Goal: Information Seeking & Learning: Understand process/instructions

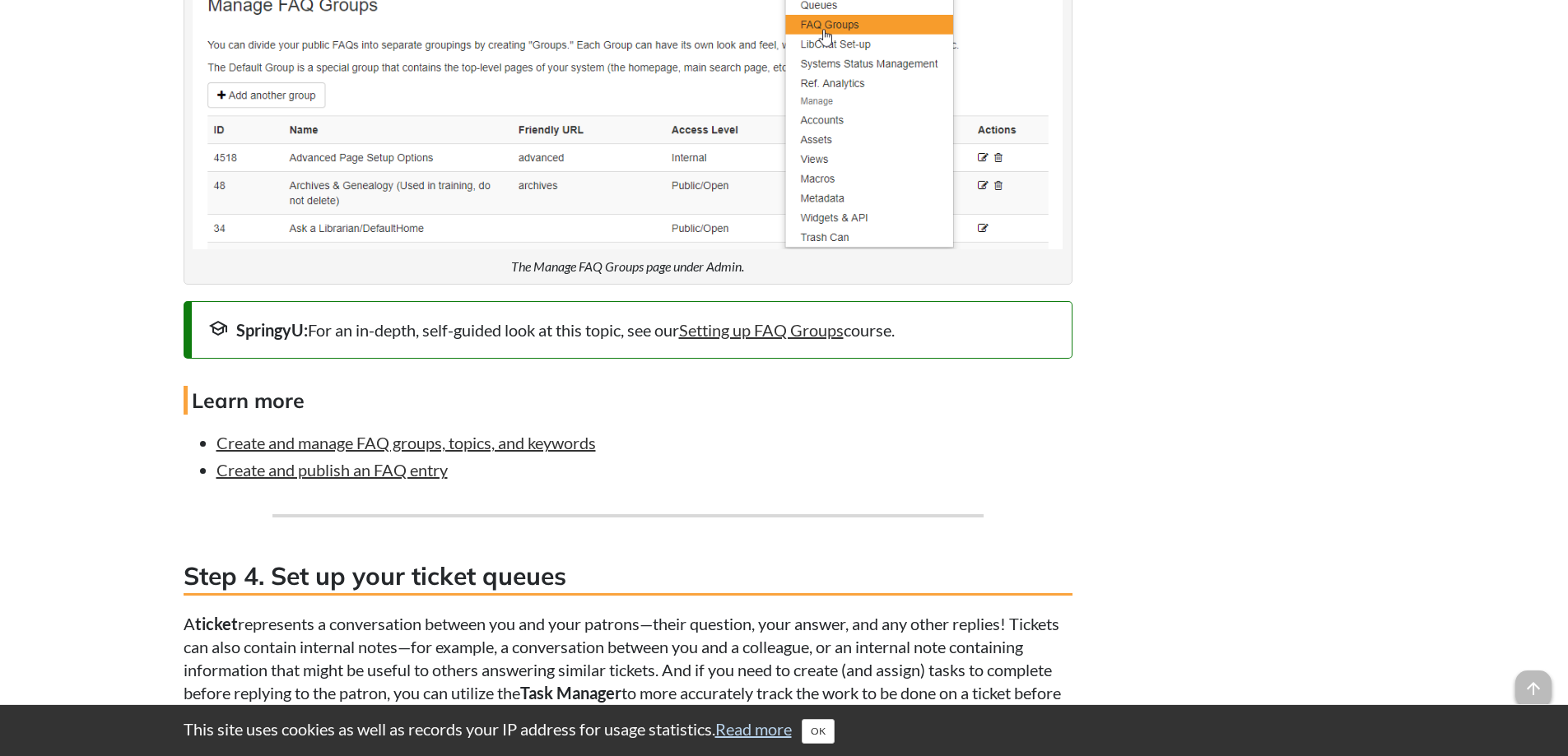
scroll to position [3209, 0]
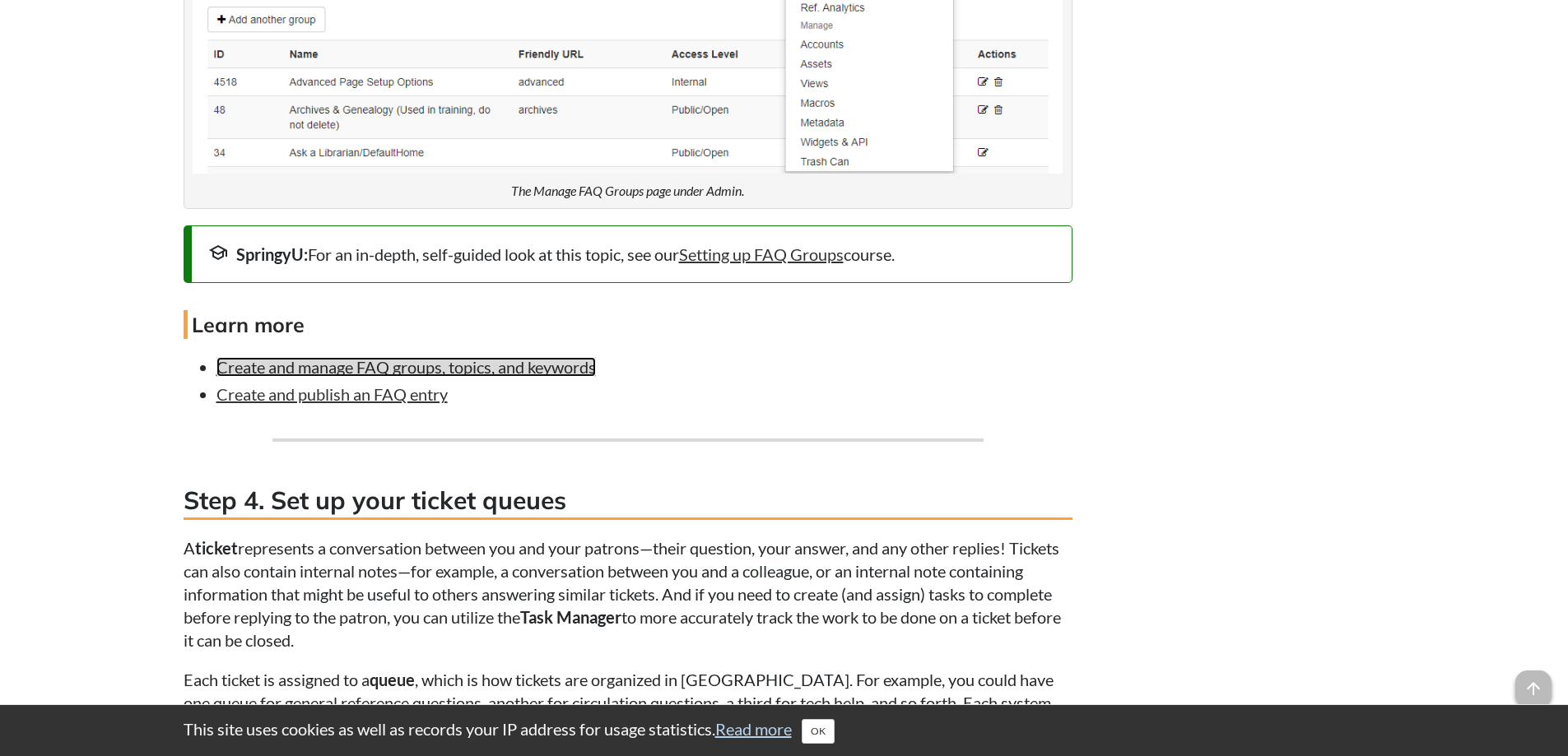
click at [571, 377] on link "Create and manage FAQ groups, topics, and keywords" at bounding box center [406, 367] width 380 height 20
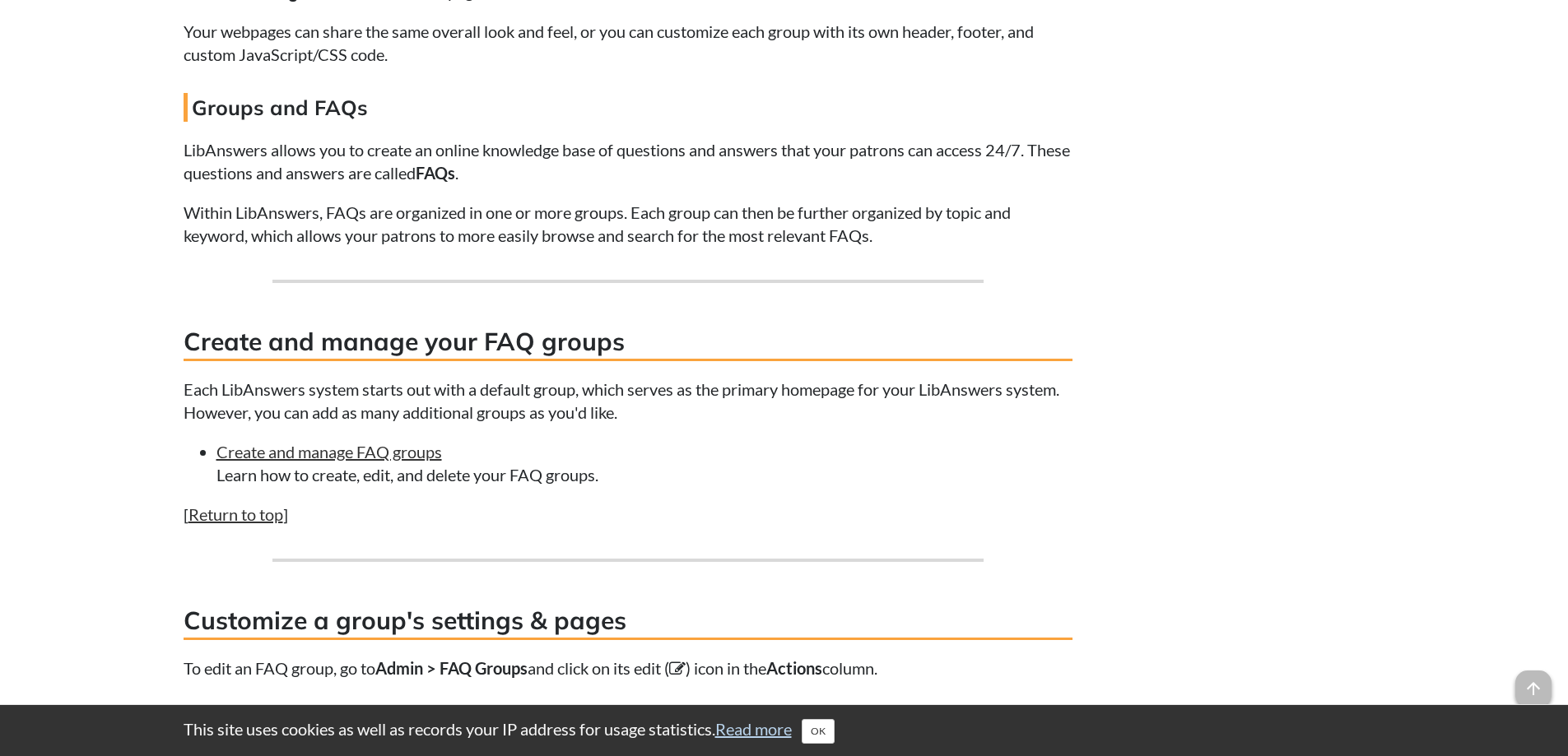
scroll to position [1563, 0]
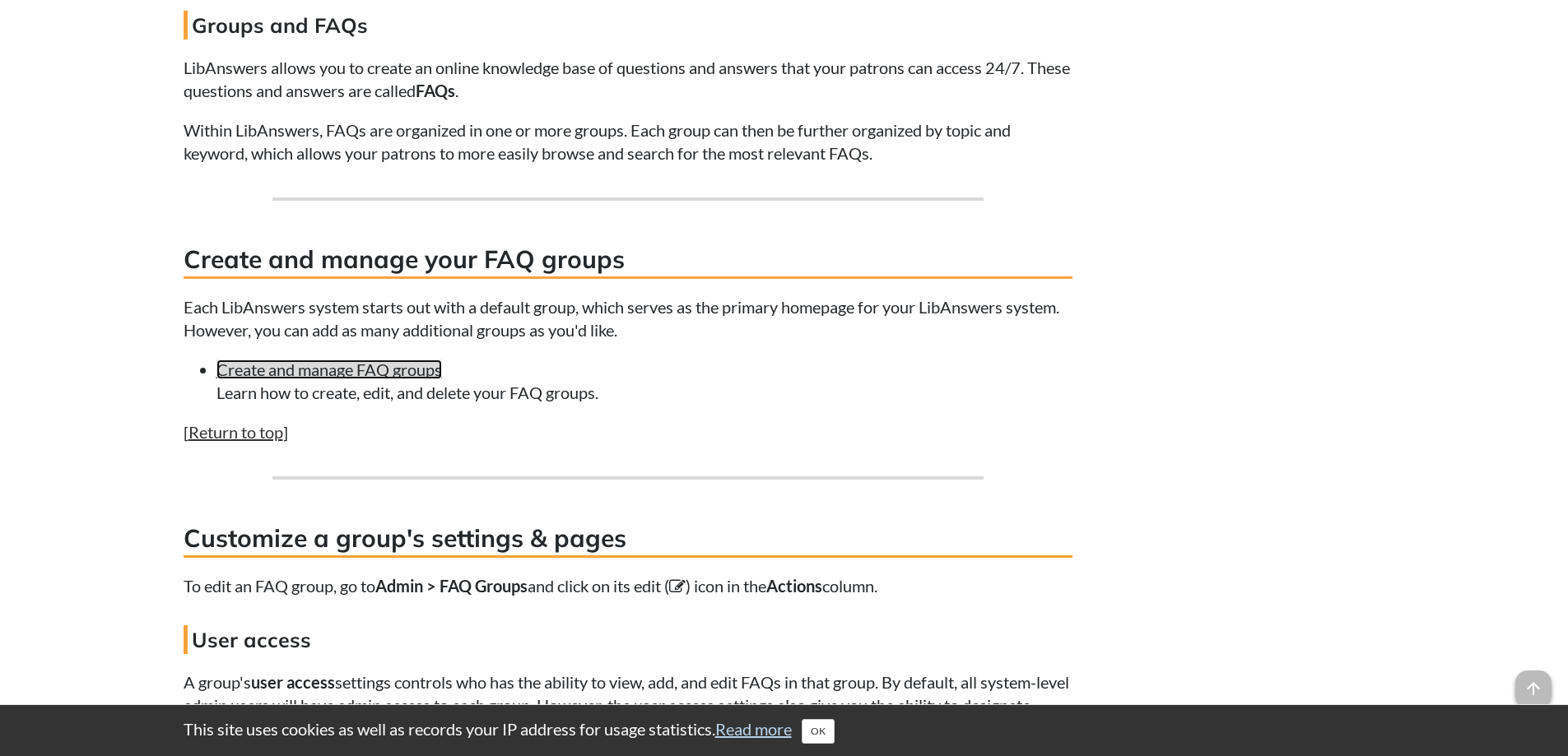
click at [280, 379] on link "Create and manage FAQ groups" at bounding box center [329, 370] width 226 height 20
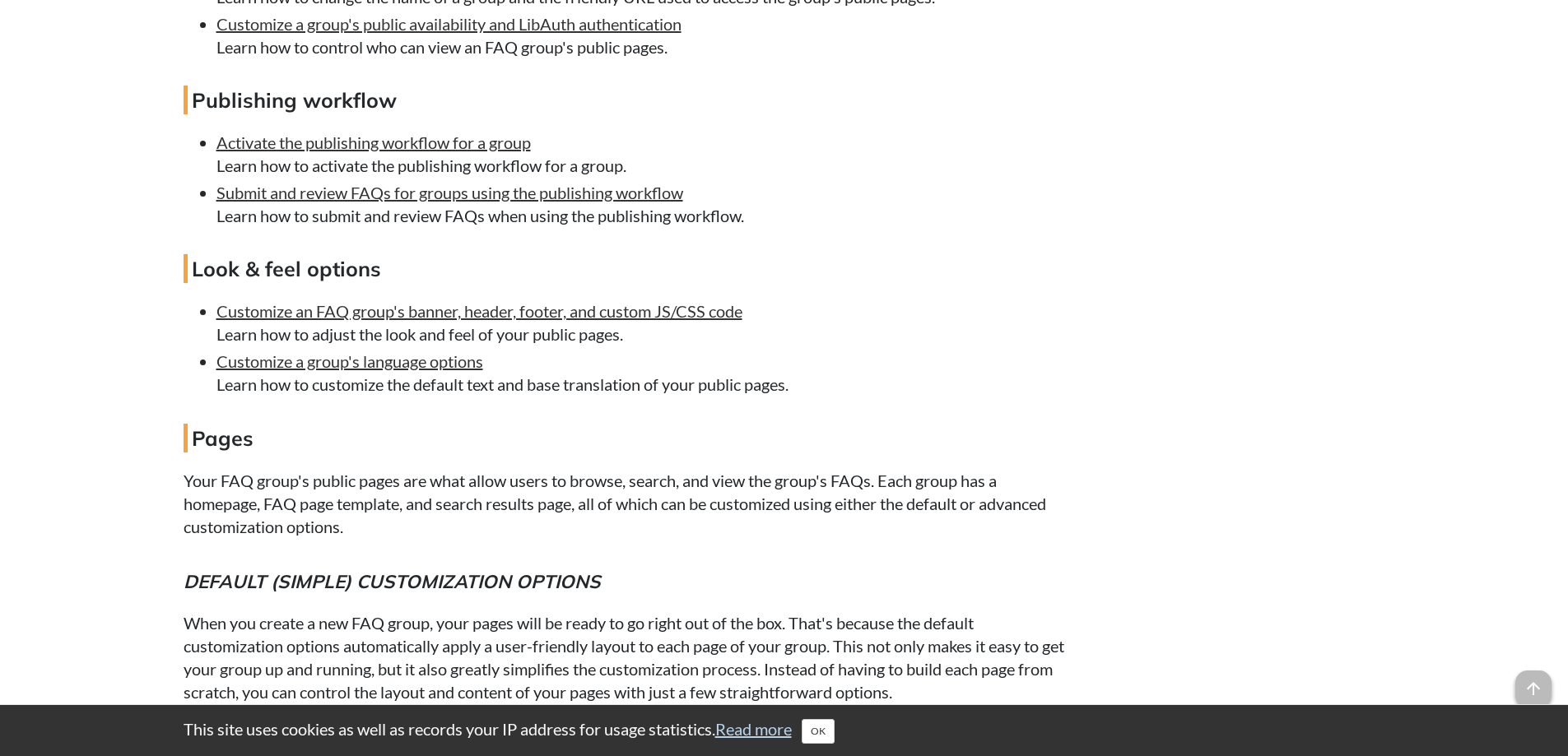
scroll to position [2467, 0]
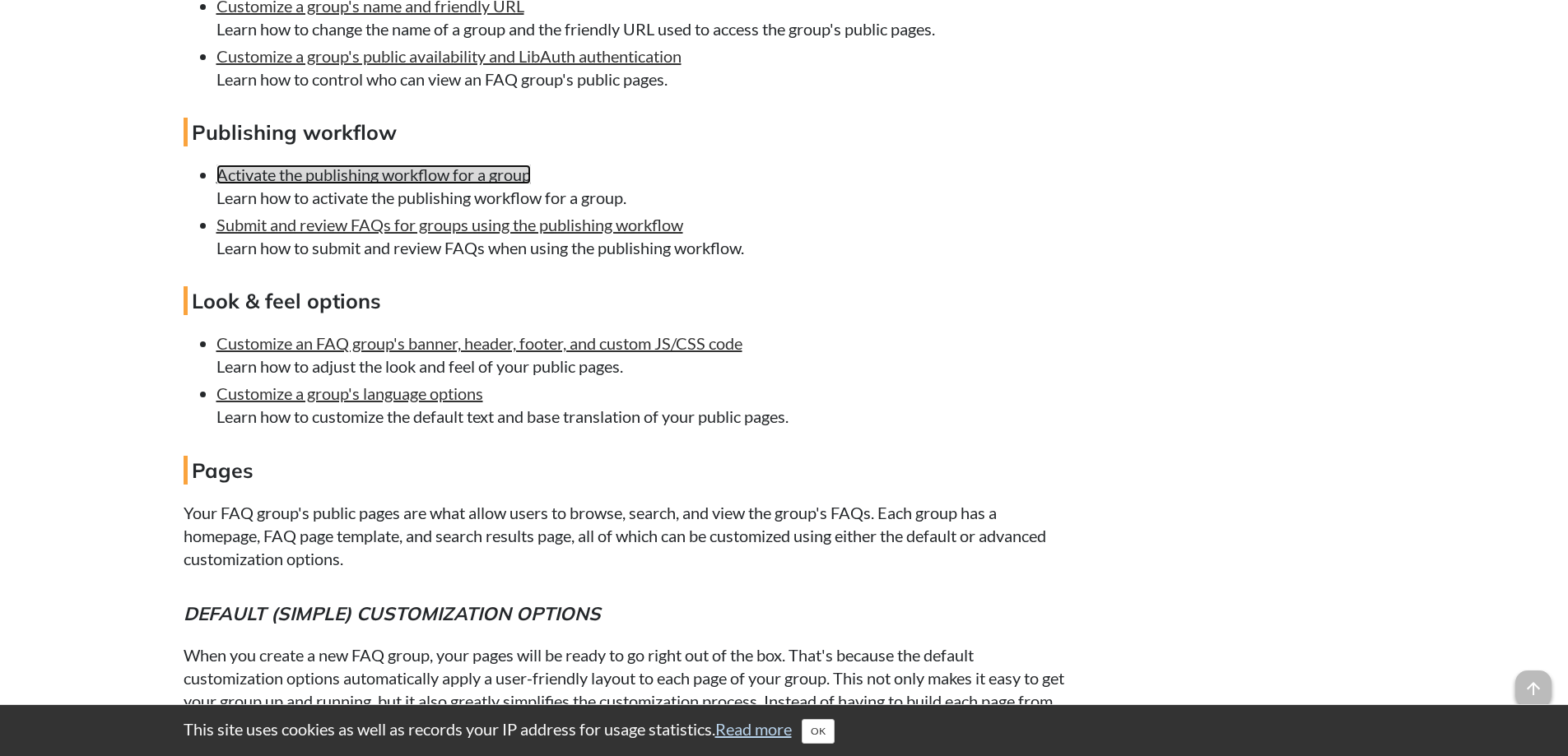
click at [436, 184] on link "Activate the publishing workflow for a group" at bounding box center [374, 174] width 315 height 20
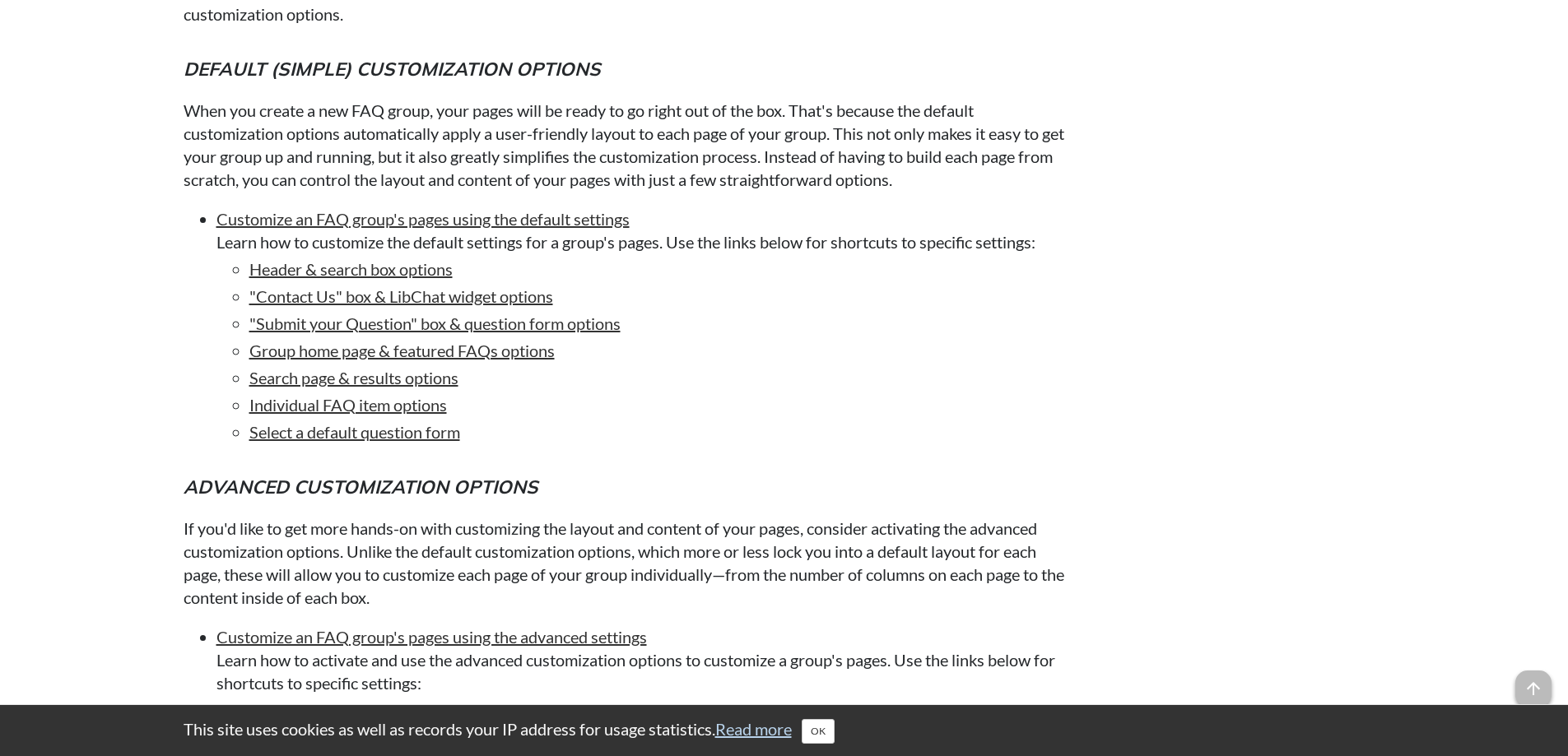
scroll to position [3043, 0]
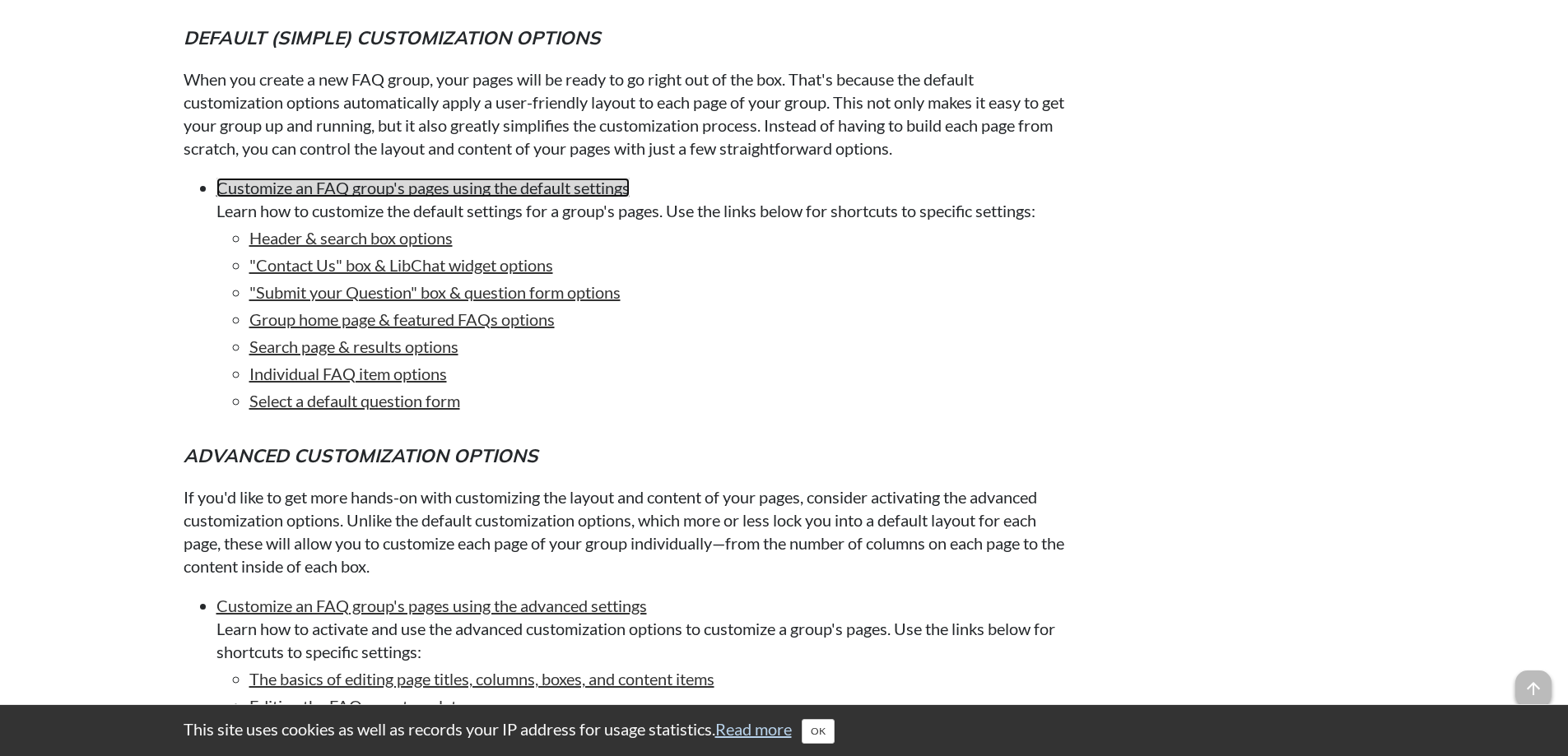
click at [428, 197] on link "Customize an FAQ group's pages using the default settings" at bounding box center [423, 187] width 413 height 20
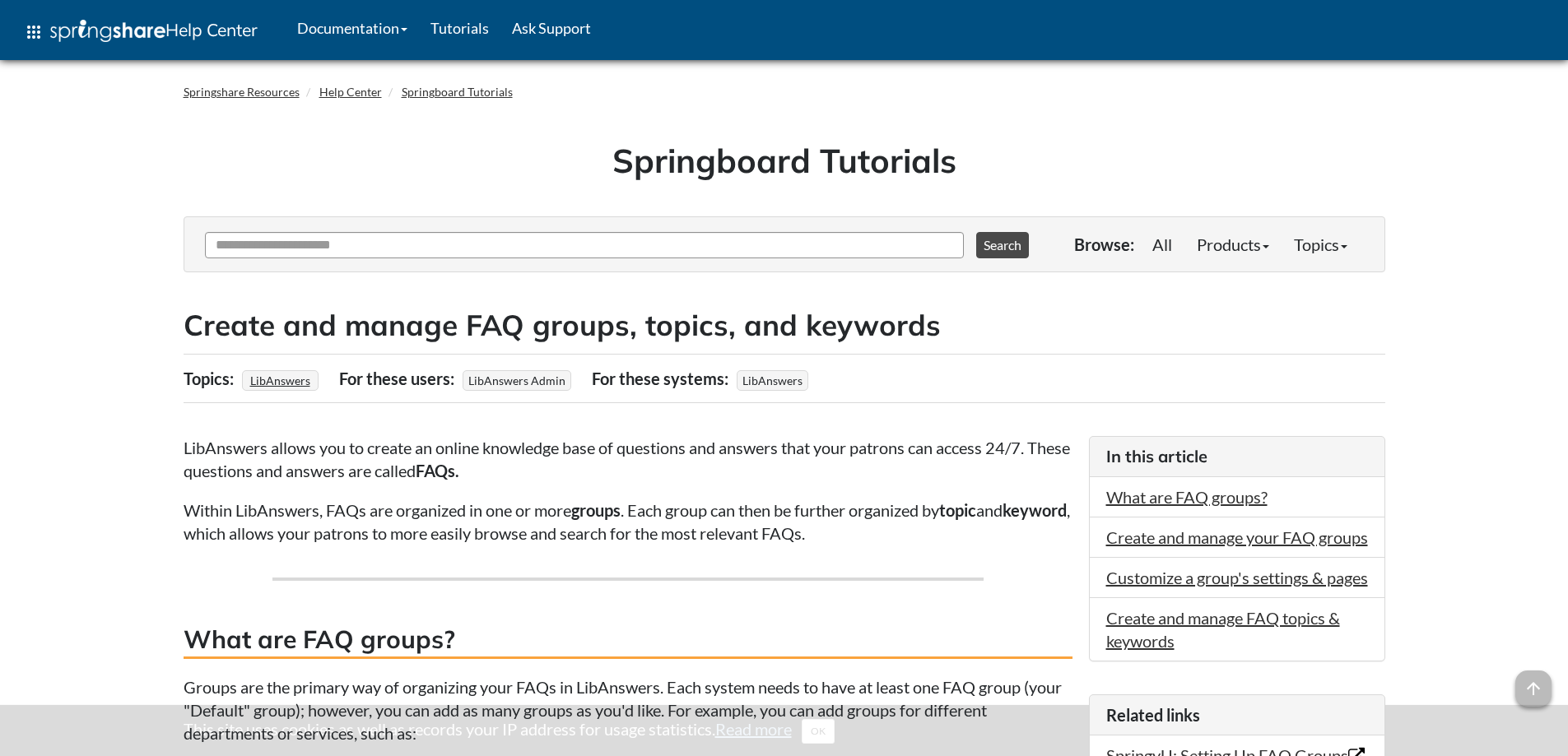
scroll to position [3042, 0]
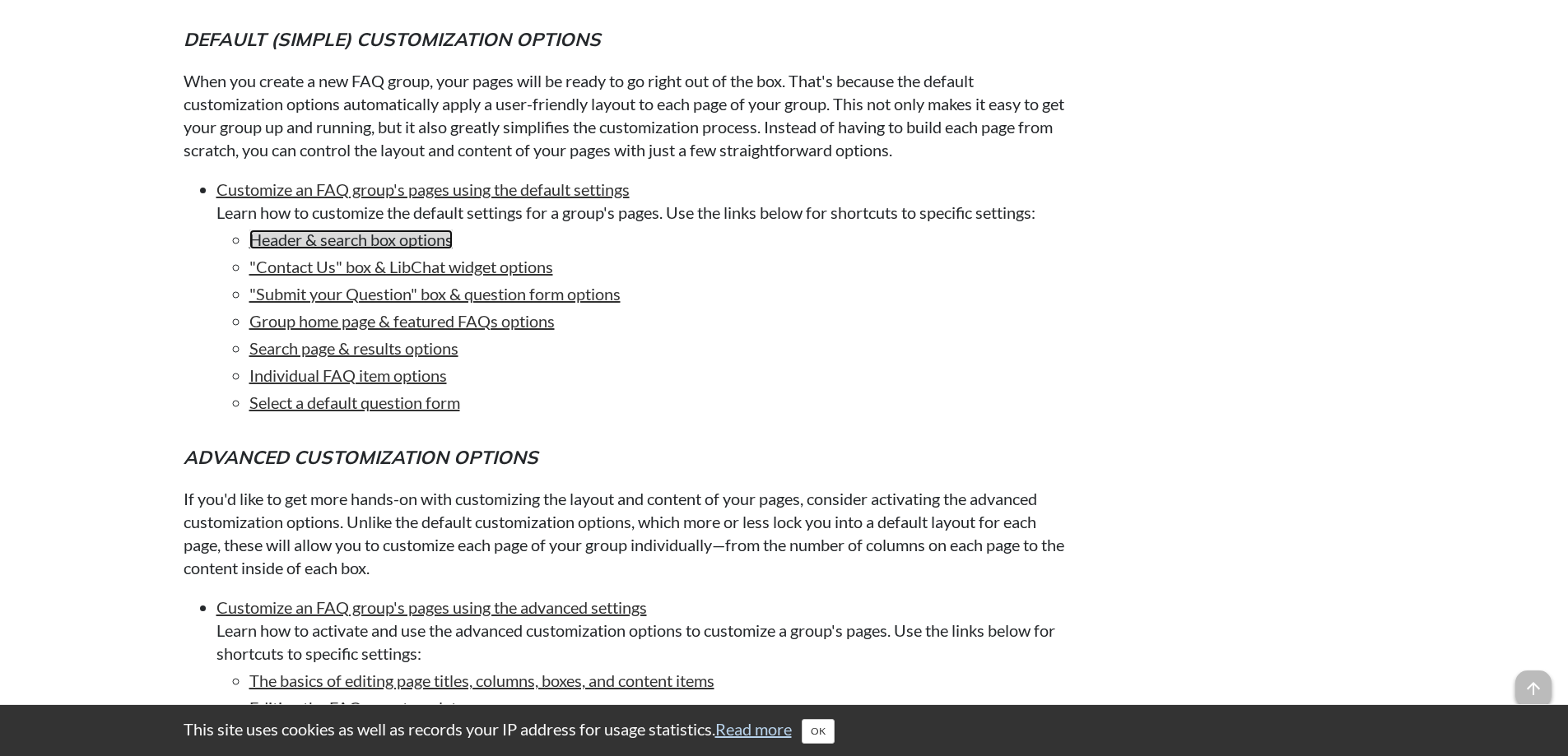
click at [370, 249] on link "Header & search box options" at bounding box center [351, 240] width 203 height 20
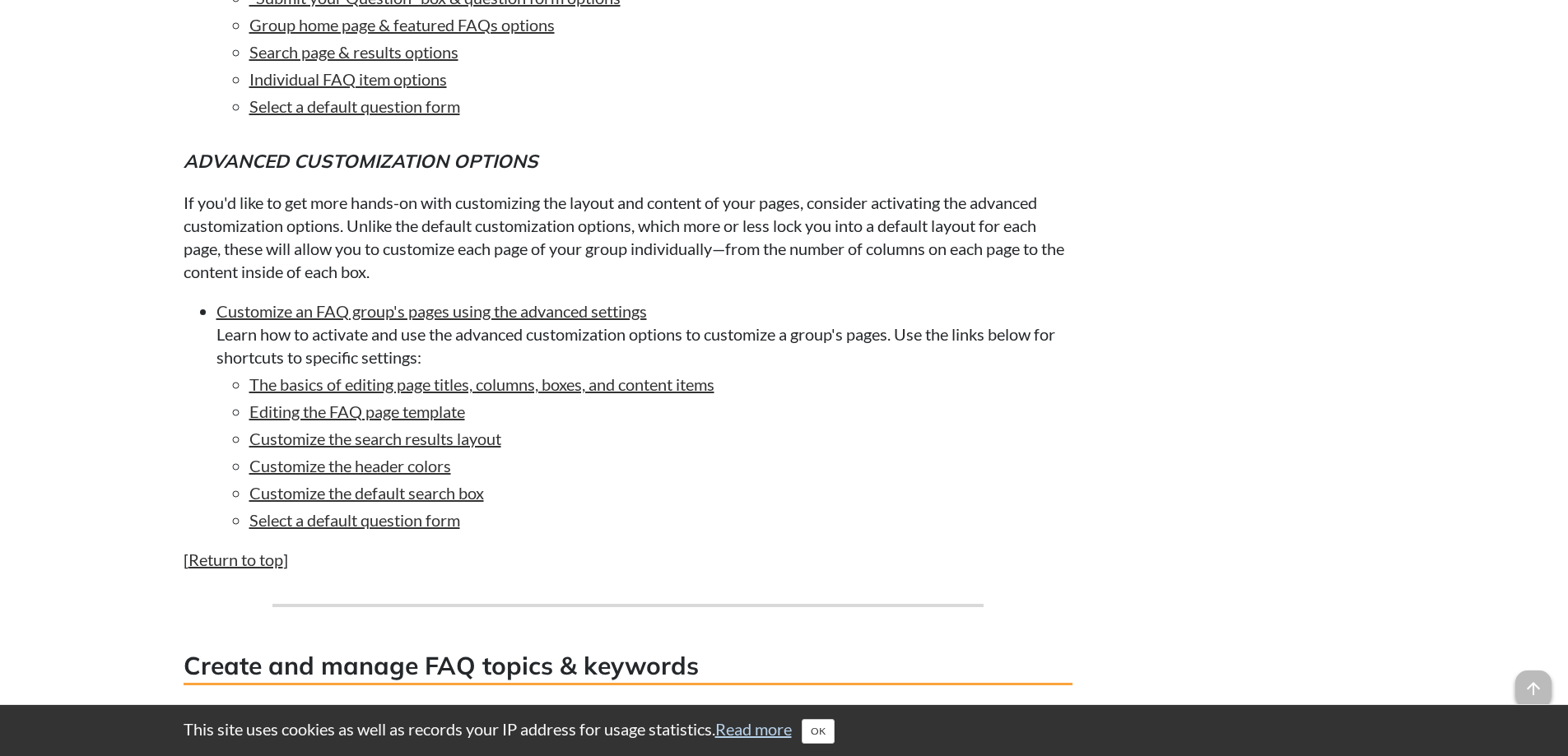
scroll to position [3369, 0]
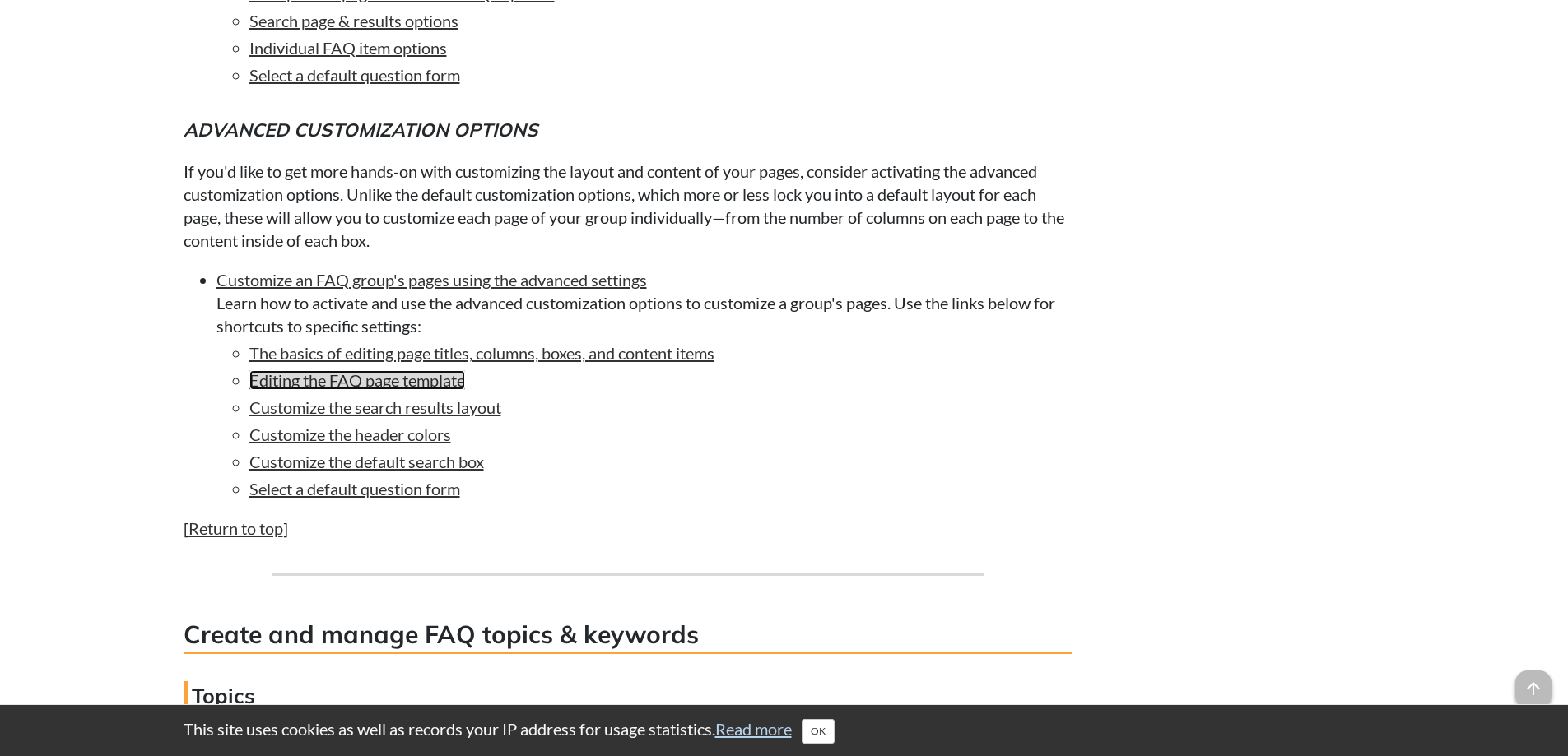
click at [384, 390] on link "Editing the FAQ page template" at bounding box center [357, 380] width 216 height 20
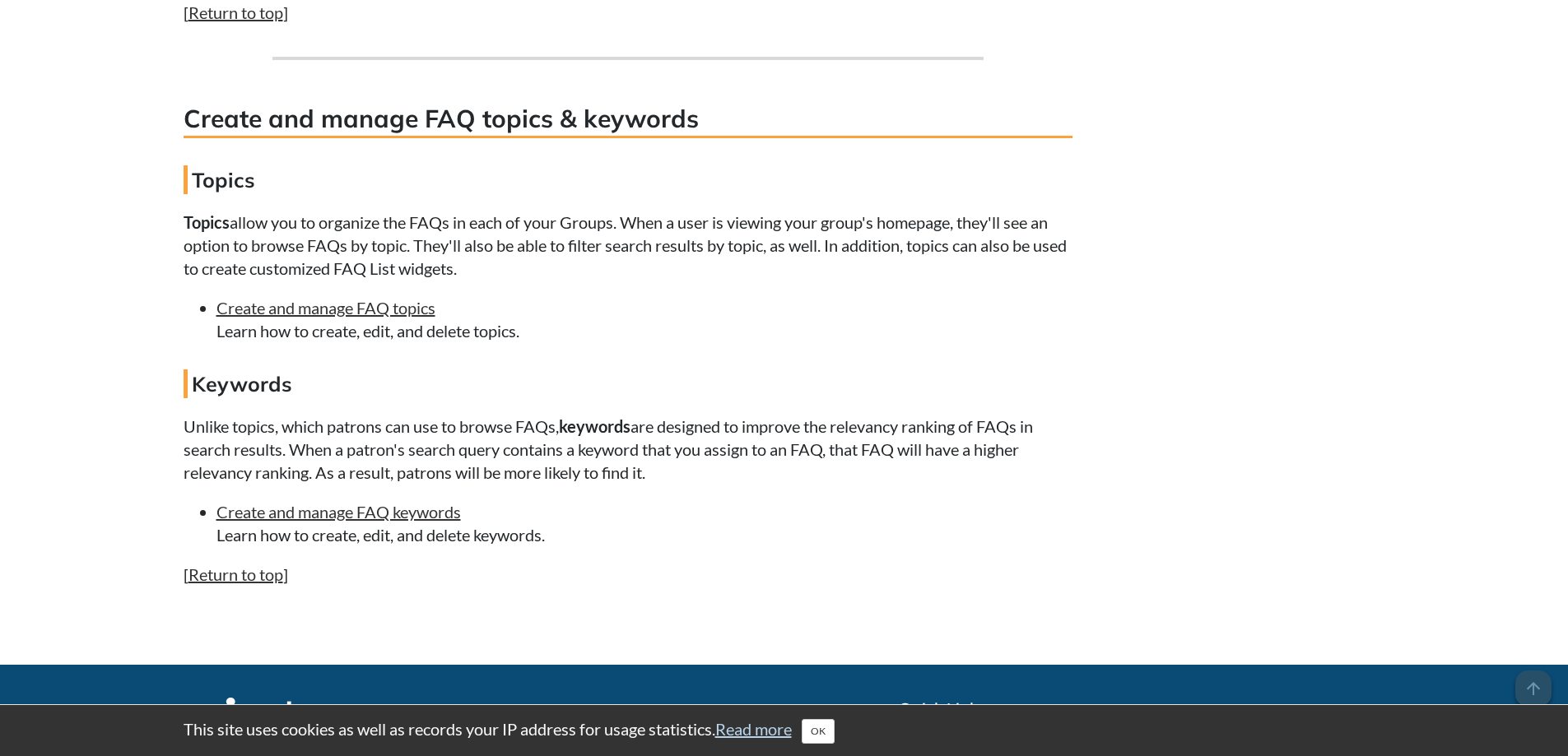
scroll to position [3945, 0]
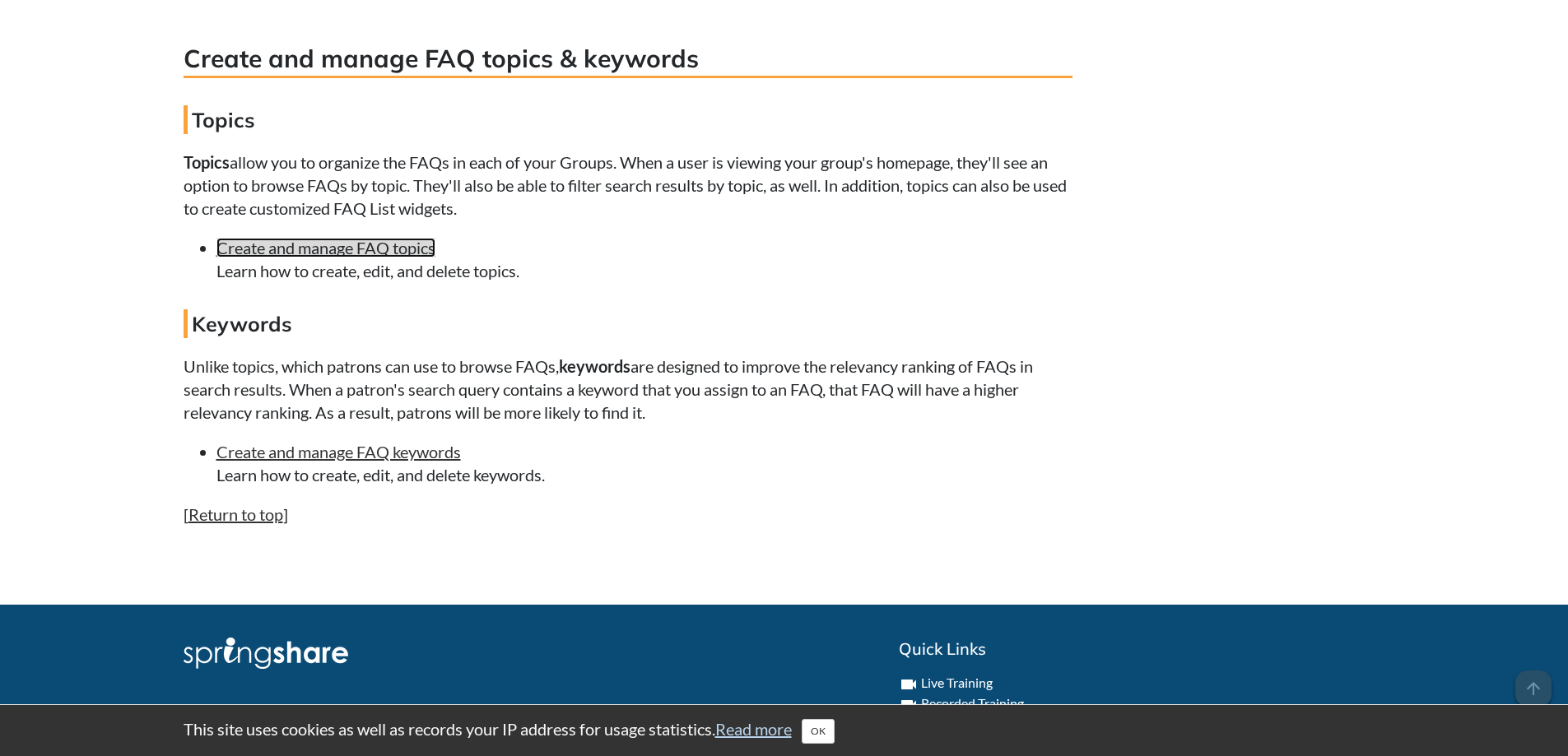
click at [372, 257] on link "Create and manage FAQ topics" at bounding box center [326, 247] width 219 height 20
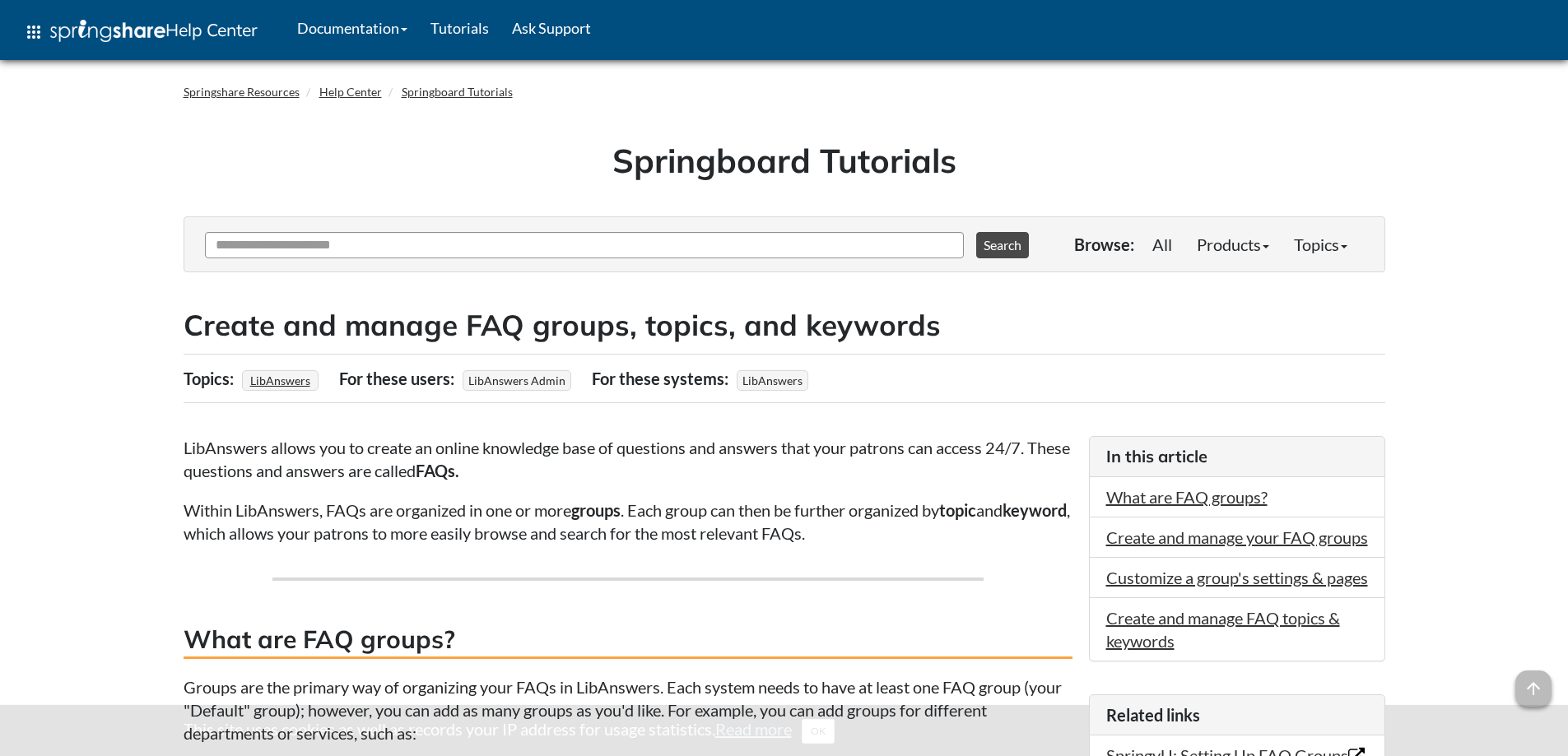
scroll to position [3945, 0]
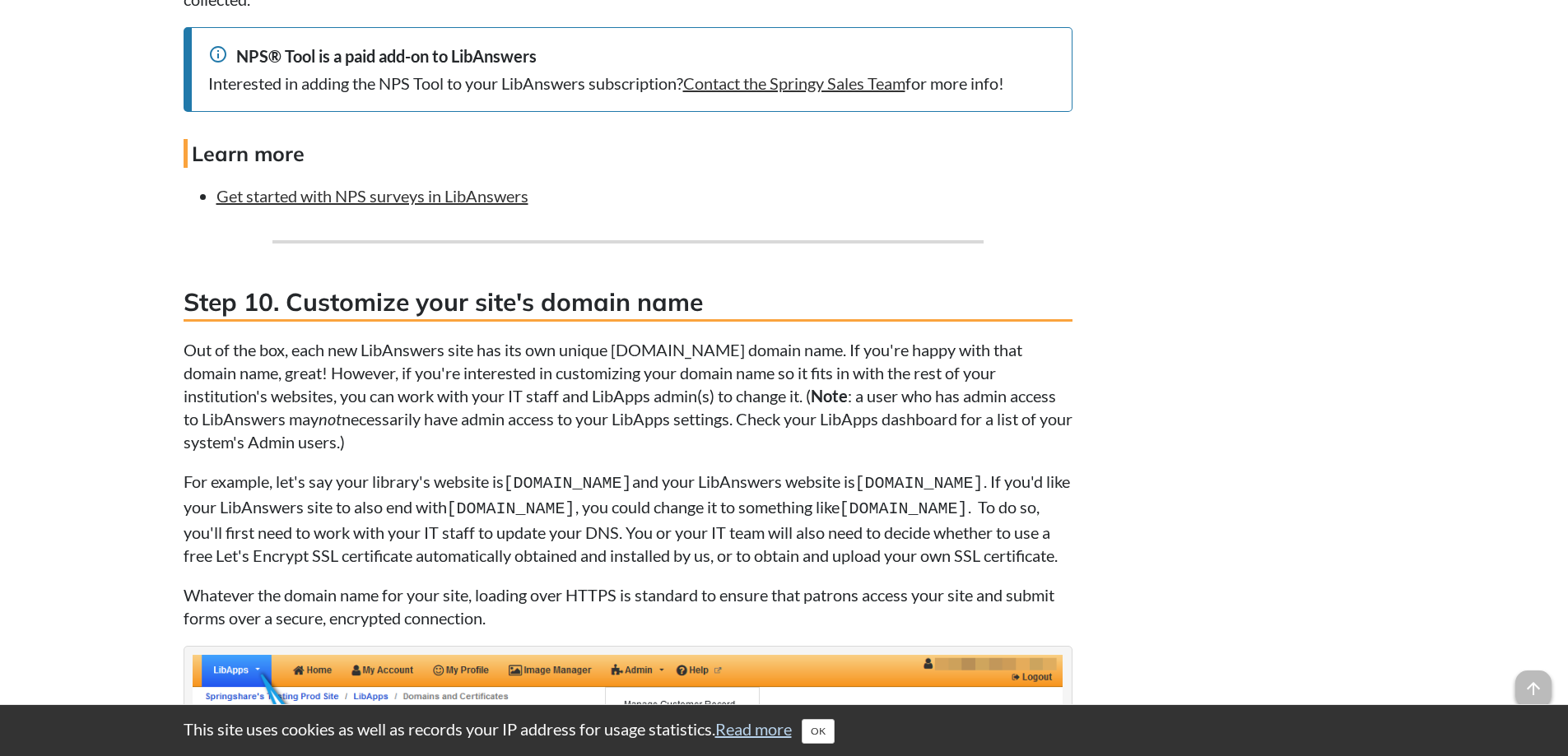
scroll to position [9321, 0]
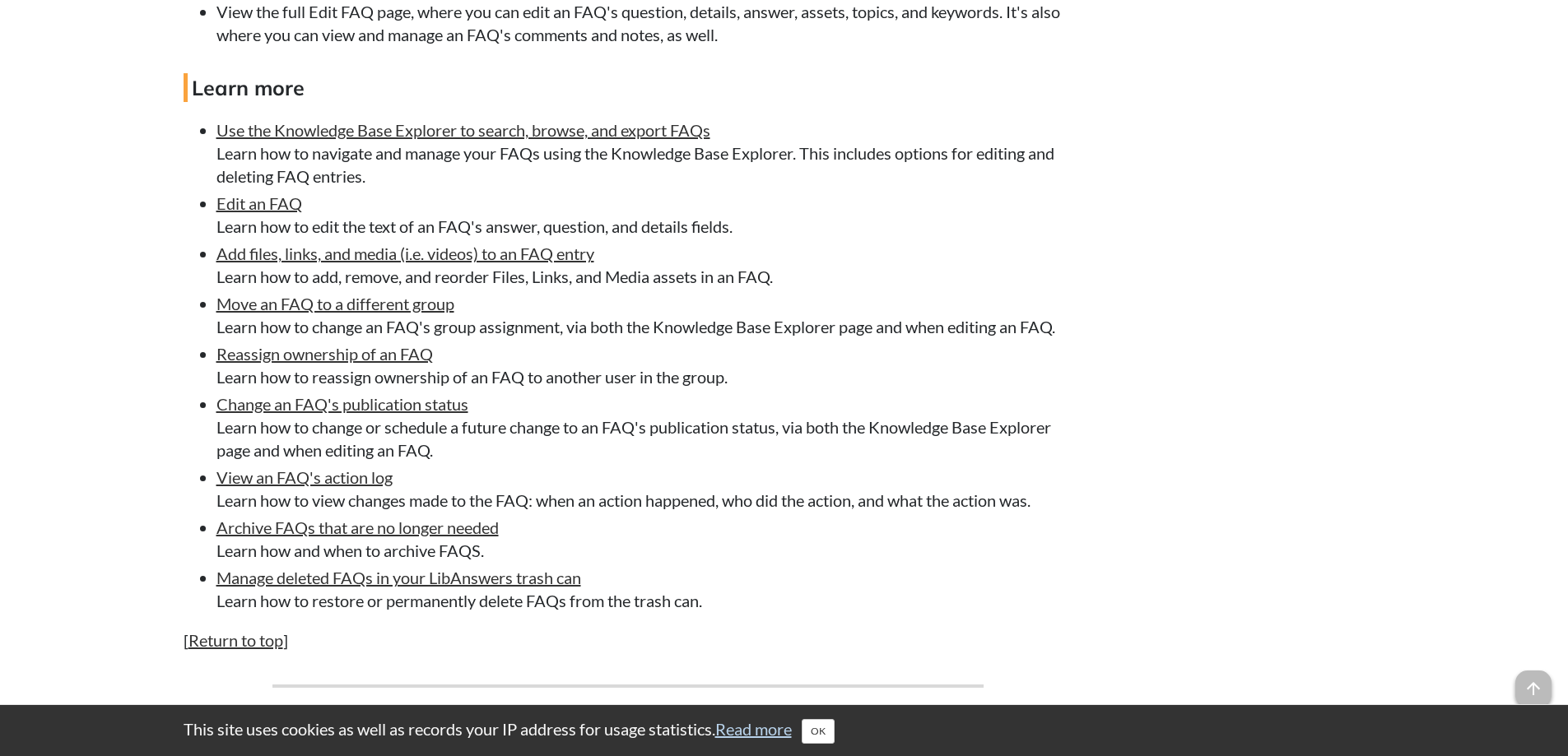
scroll to position [4526, 0]
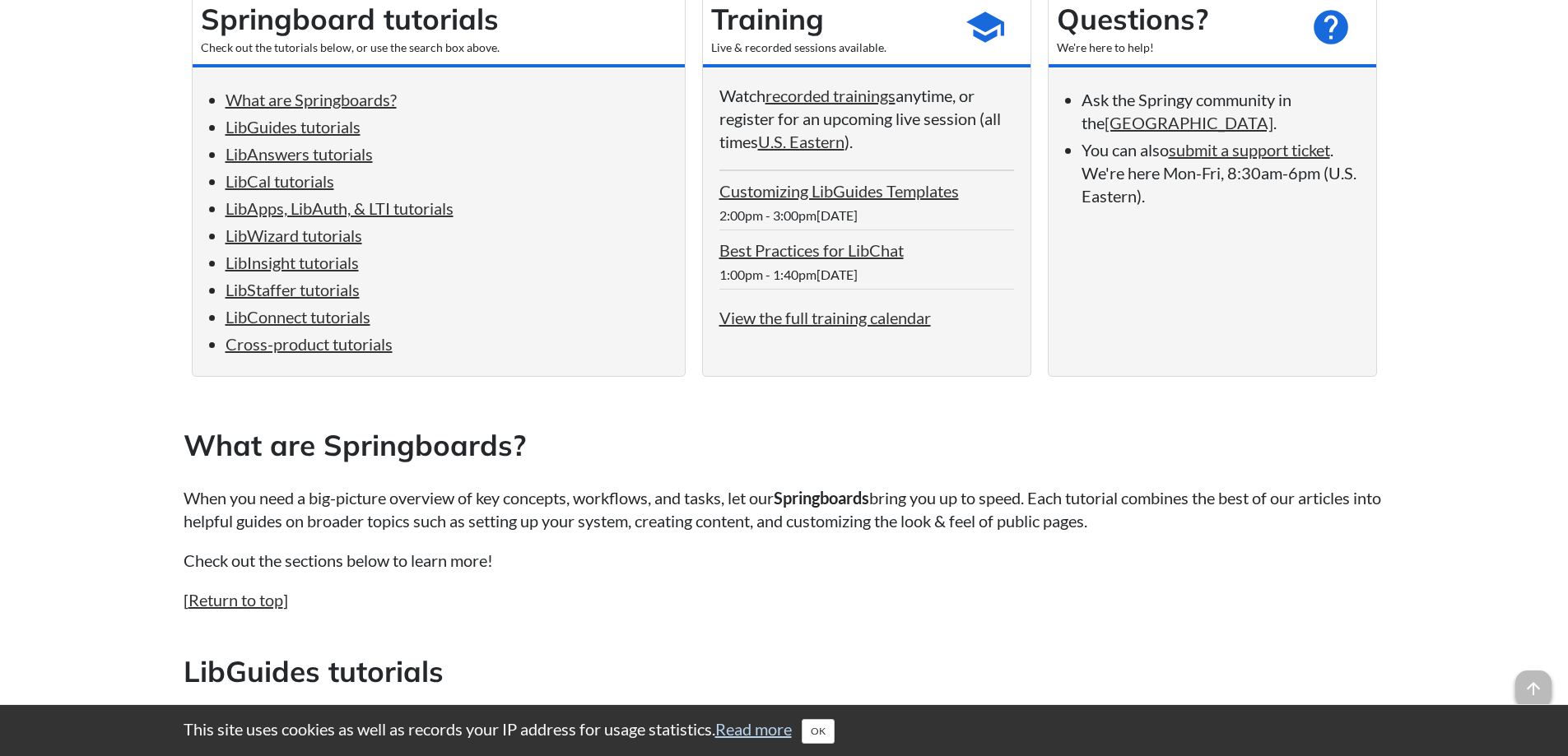
scroll to position [329, 0]
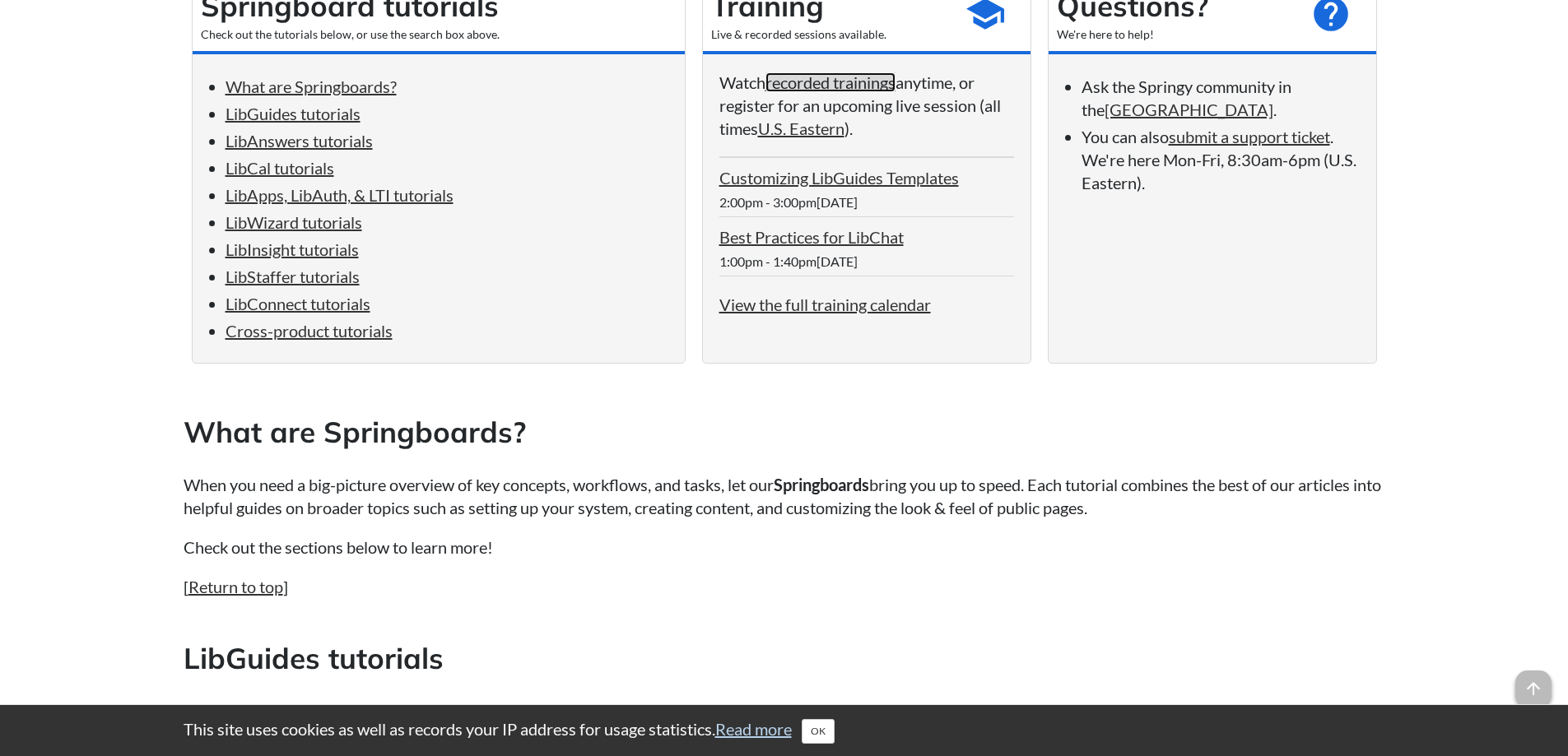
click at [823, 81] on link "recorded trainings" at bounding box center [830, 82] width 130 height 20
